Goal: Information Seeking & Learning: Learn about a topic

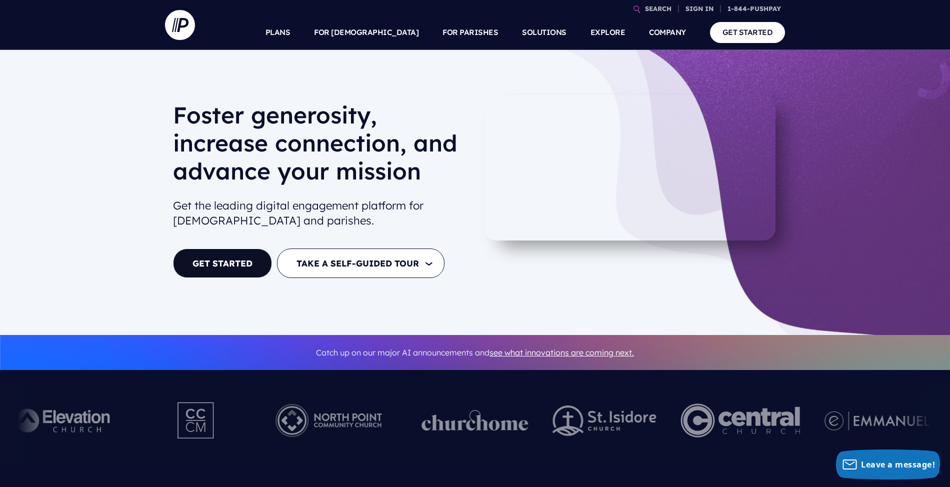
click at [592, 32] on link "EXPLORE" at bounding box center [607, 32] width 35 height 35
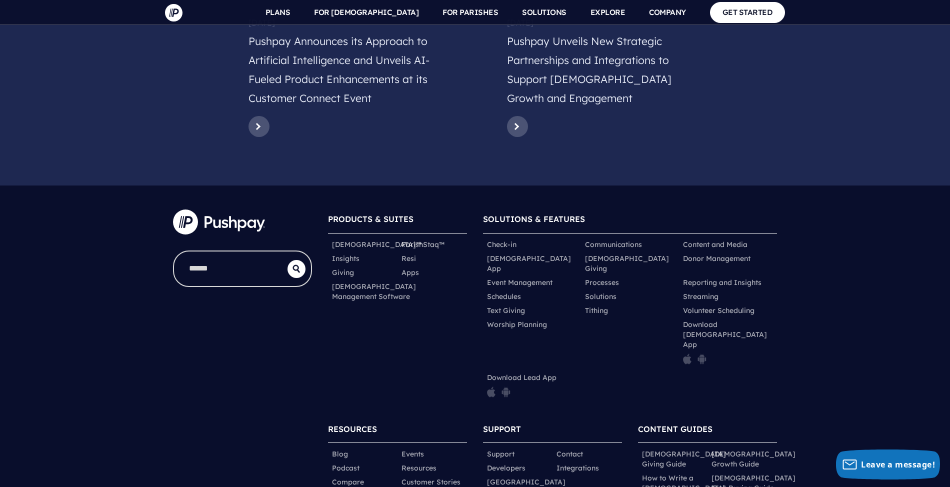
scroll to position [4855, 0]
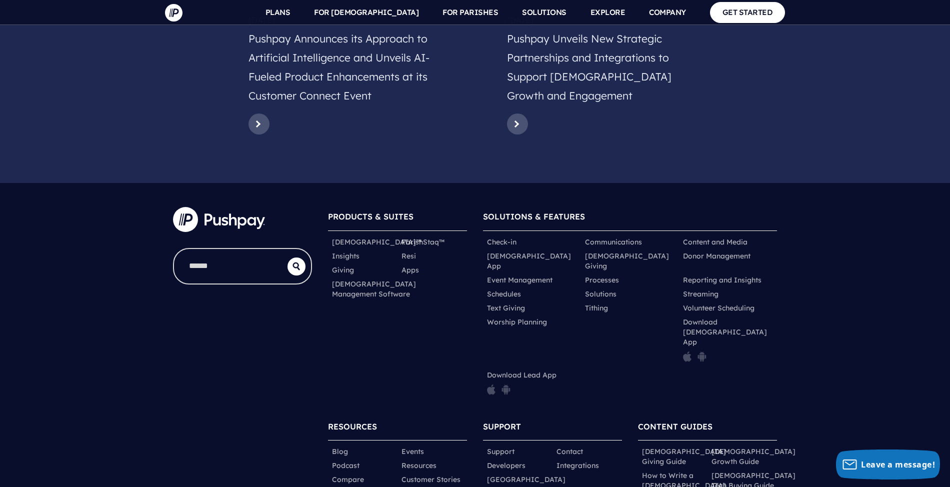
click at [504, 474] on link "[GEOGRAPHIC_DATA]" at bounding box center [526, 479] width 78 height 10
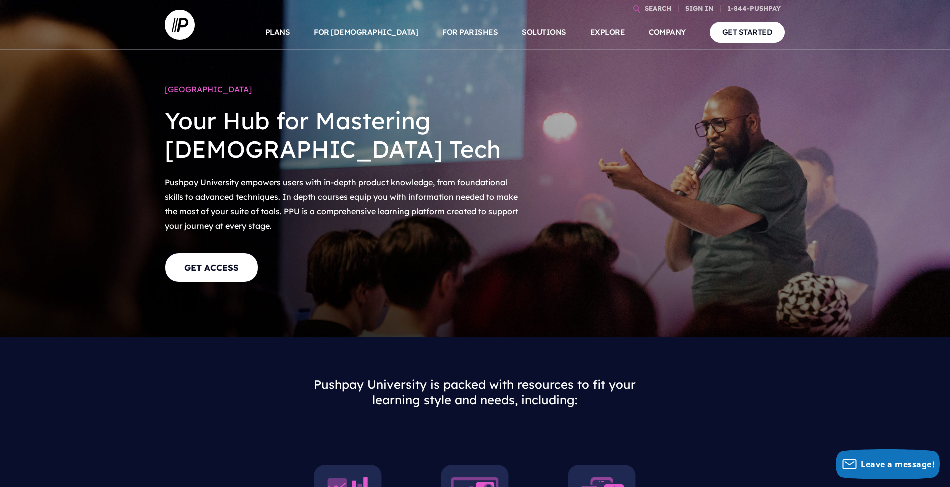
click at [706, 4] on link "SIGN IN" at bounding box center [699, 8] width 36 height 17
click at [597, 58] on p "Sign into your personal account to make a donation, view transactions, manage r…" at bounding box center [635, 73] width 156 height 57
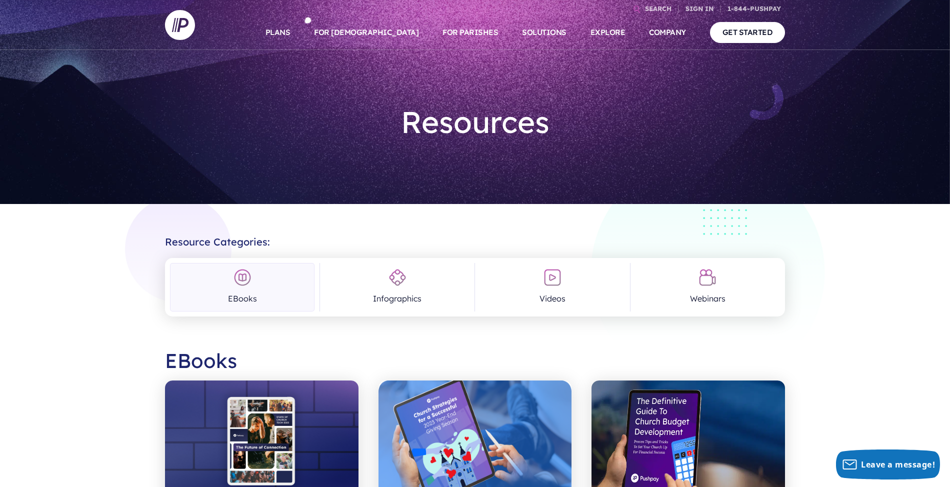
click at [412, 304] on link "Infographics" at bounding box center [397, 287] width 144 height 48
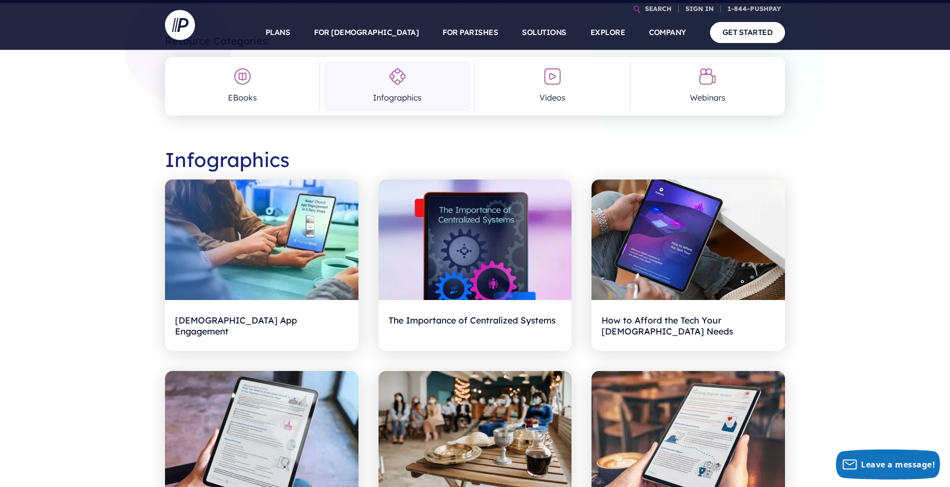
scroll to position [266, 0]
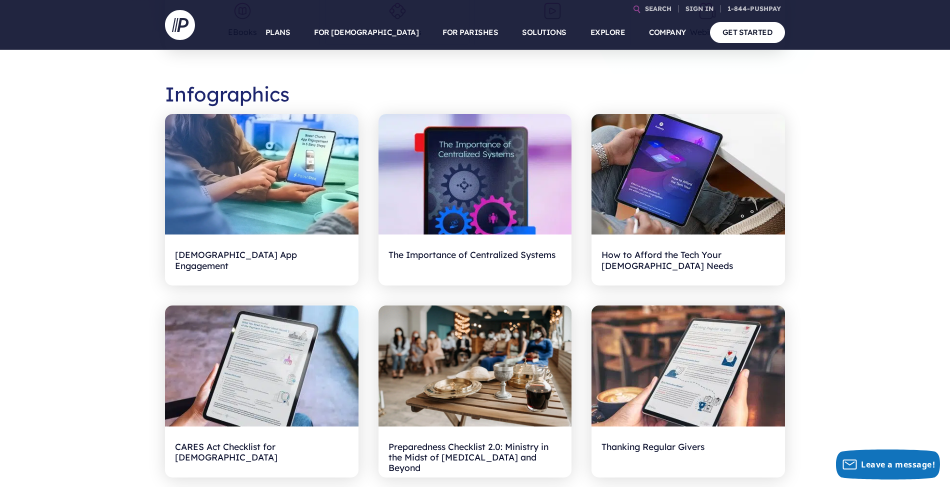
click at [267, 218] on img at bounding box center [261, 174] width 193 height 121
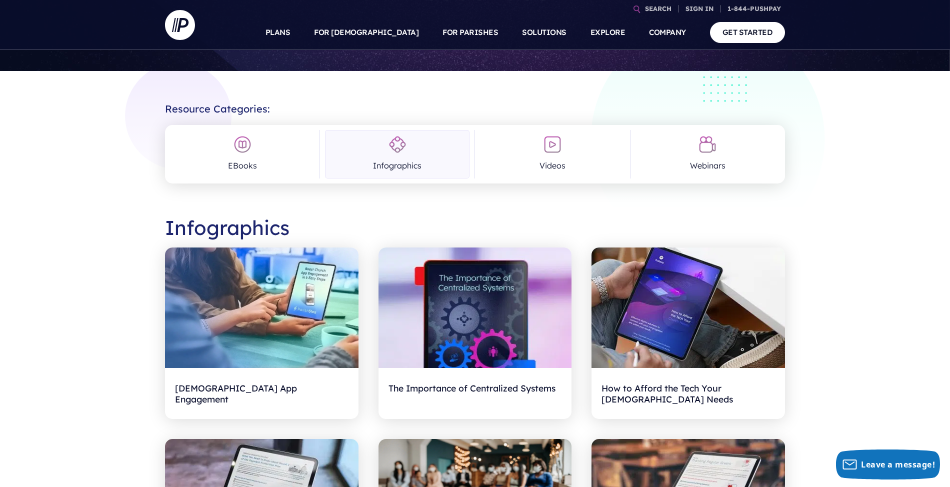
scroll to position [0, 0]
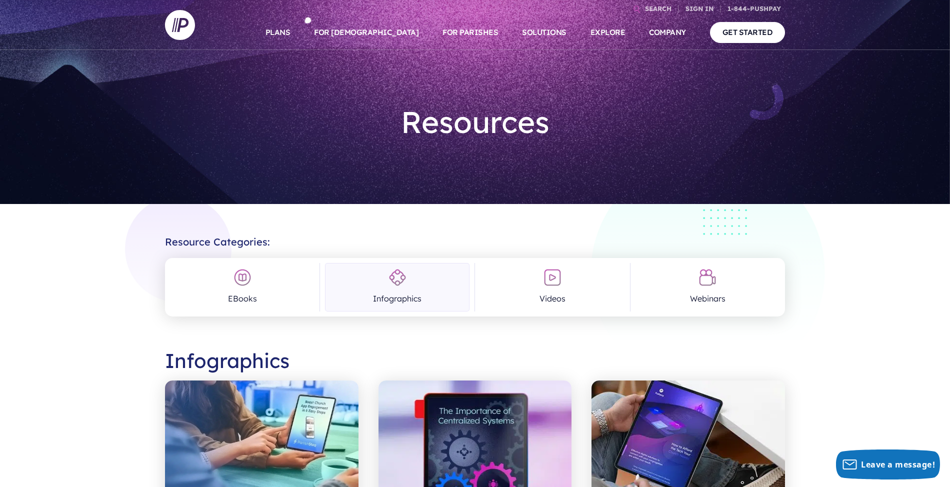
click at [613, 152] on link "[GEOGRAPHIC_DATA]" at bounding box center [633, 158] width 110 height 24
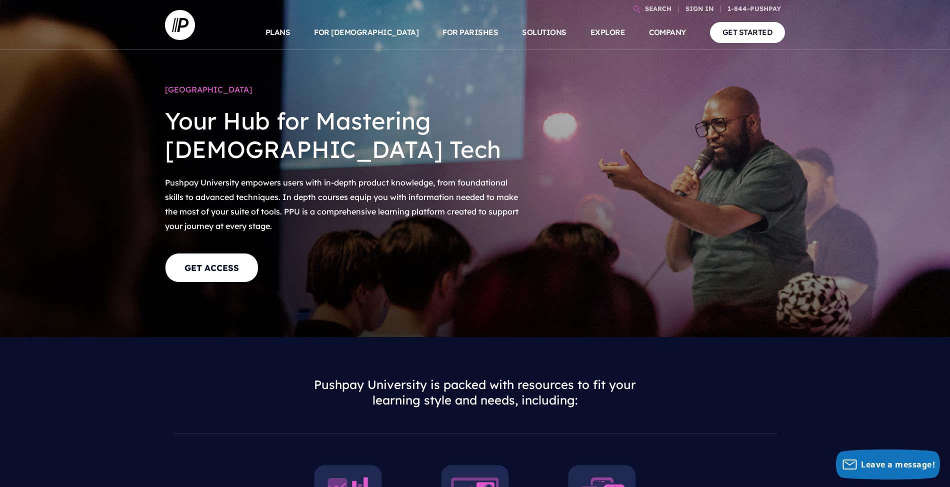
click at [252, 270] on link "GET ACCESS" at bounding box center [211, 267] width 93 height 29
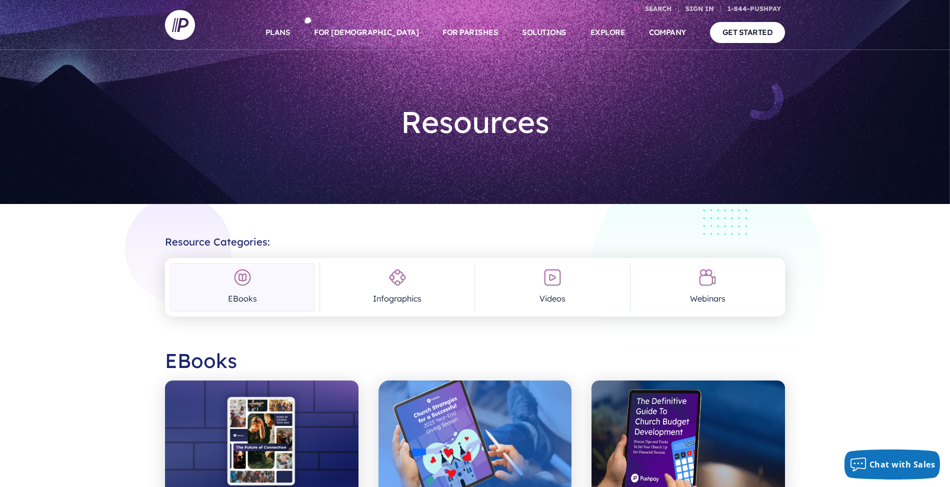
click at [290, 44] on link "PLANS" at bounding box center [277, 32] width 25 height 35
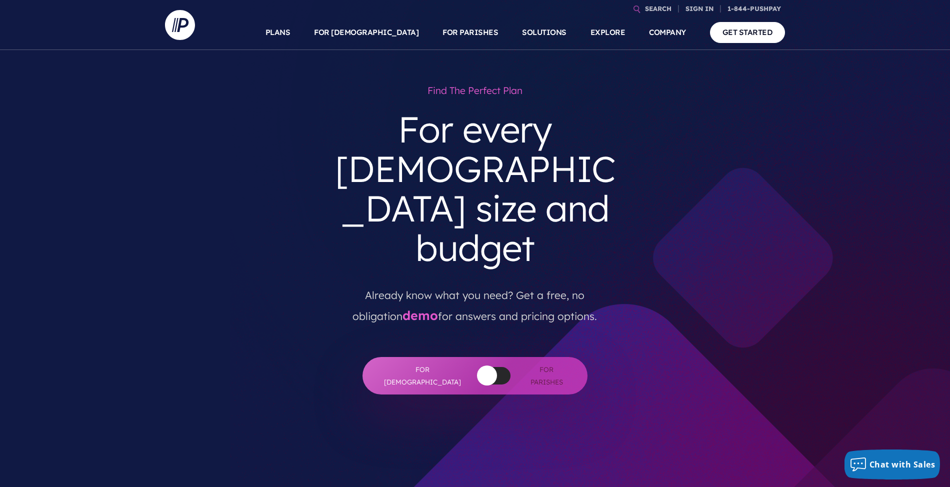
click at [628, 164] on link "[GEOGRAPHIC_DATA]" at bounding box center [633, 158] width 110 height 24
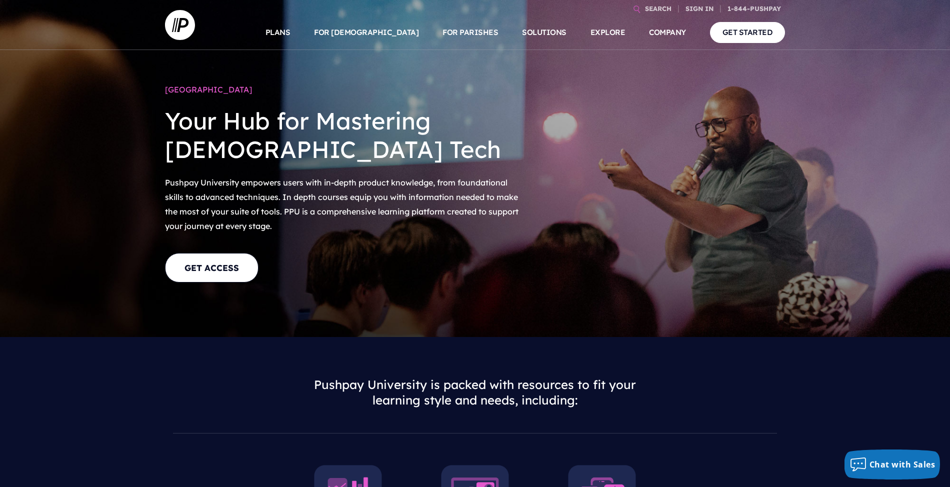
click at [600, 138] on h6 "ADMINISTRATOR SIGN IN" at bounding box center [635, 134] width 156 height 15
